Goal: Task Accomplishment & Management: Manage account settings

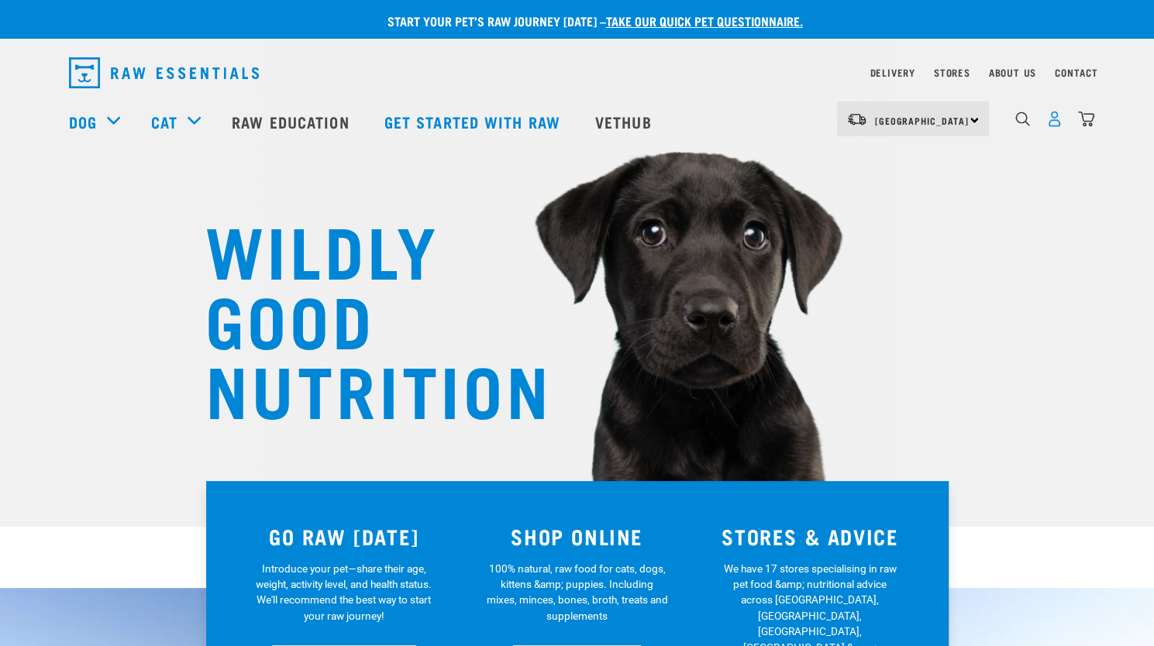
click at [1055, 127] on img "dropdown navigation" at bounding box center [1054, 119] width 16 height 16
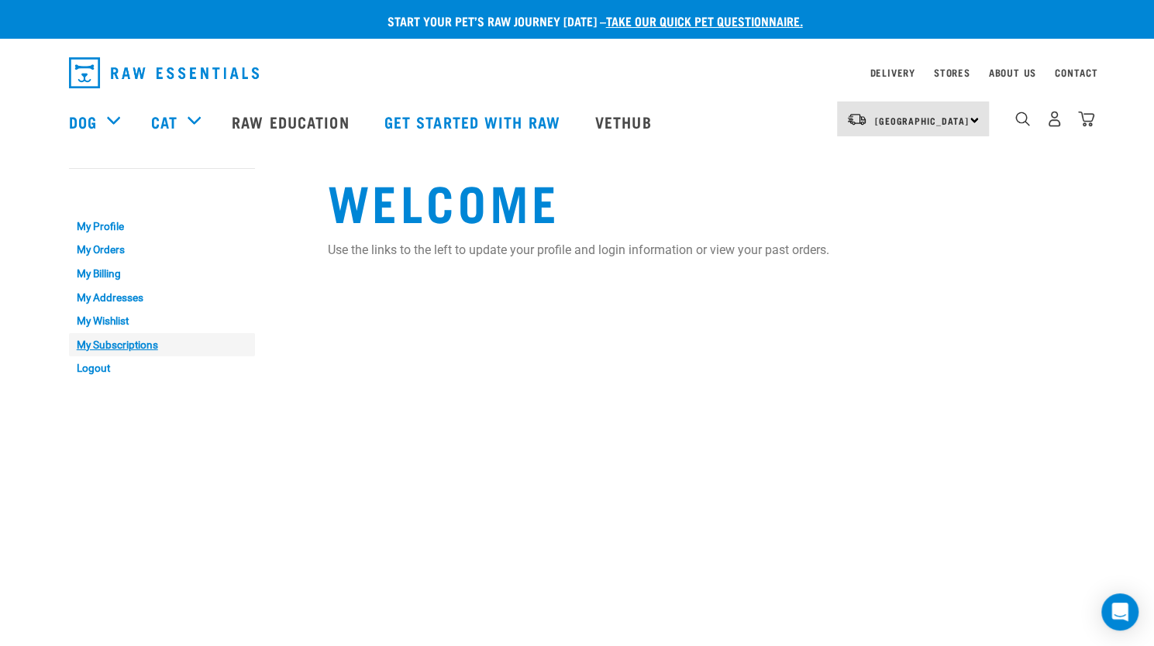
click at [148, 351] on link "My Subscriptions" at bounding box center [162, 345] width 186 height 24
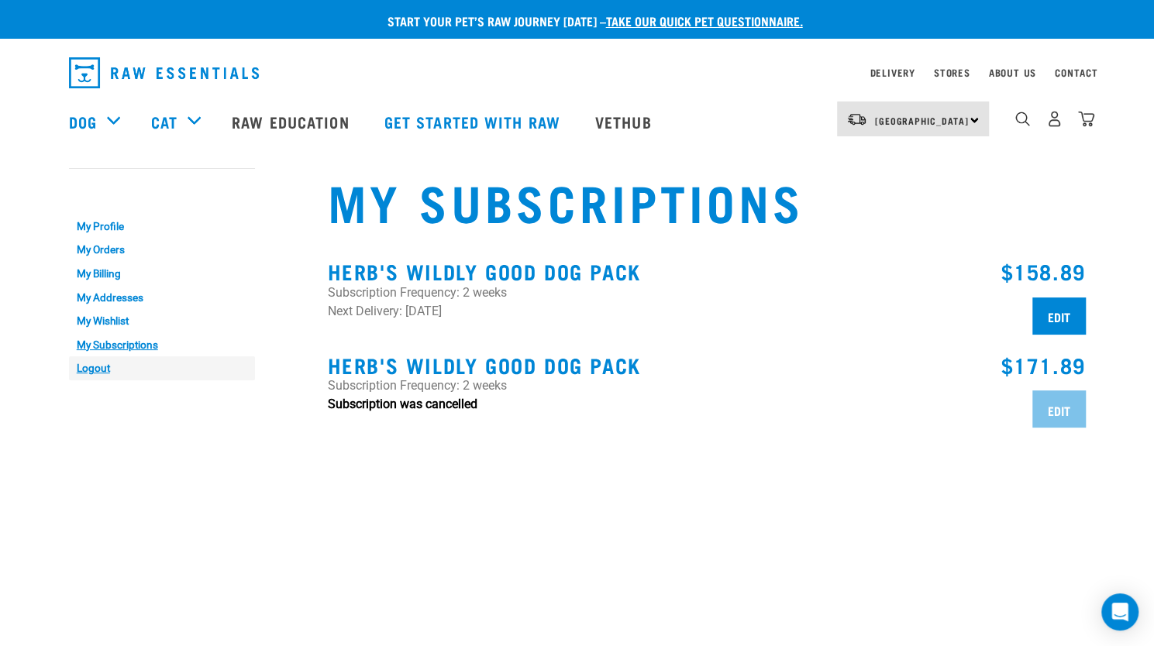
click at [93, 370] on link "Logout" at bounding box center [162, 368] width 186 height 24
